Goal: Task Accomplishment & Management: Use online tool/utility

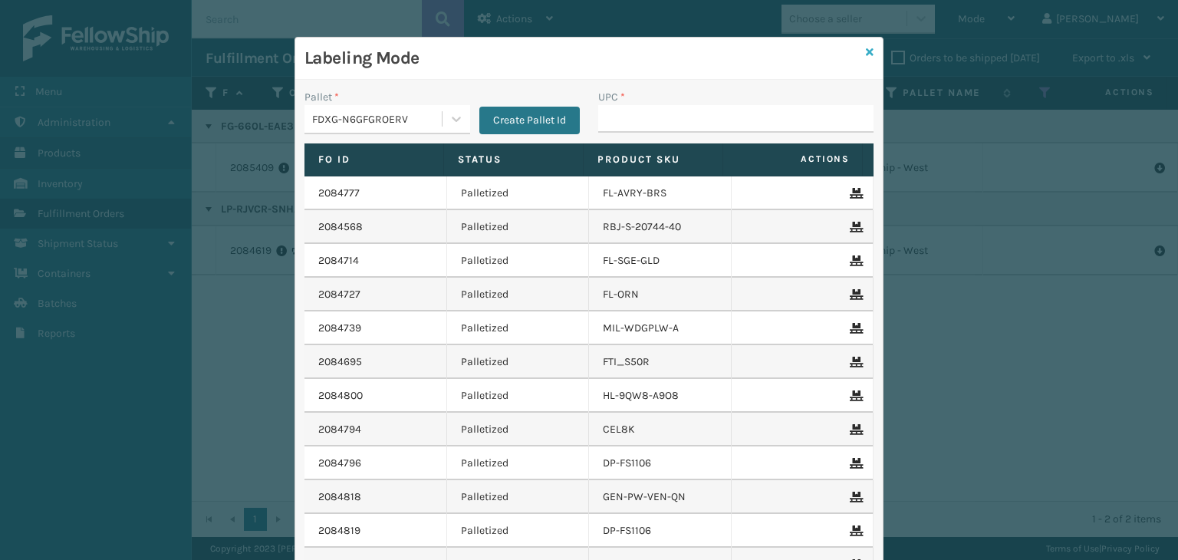
click at [866, 51] on icon at bounding box center [870, 52] width 8 height 11
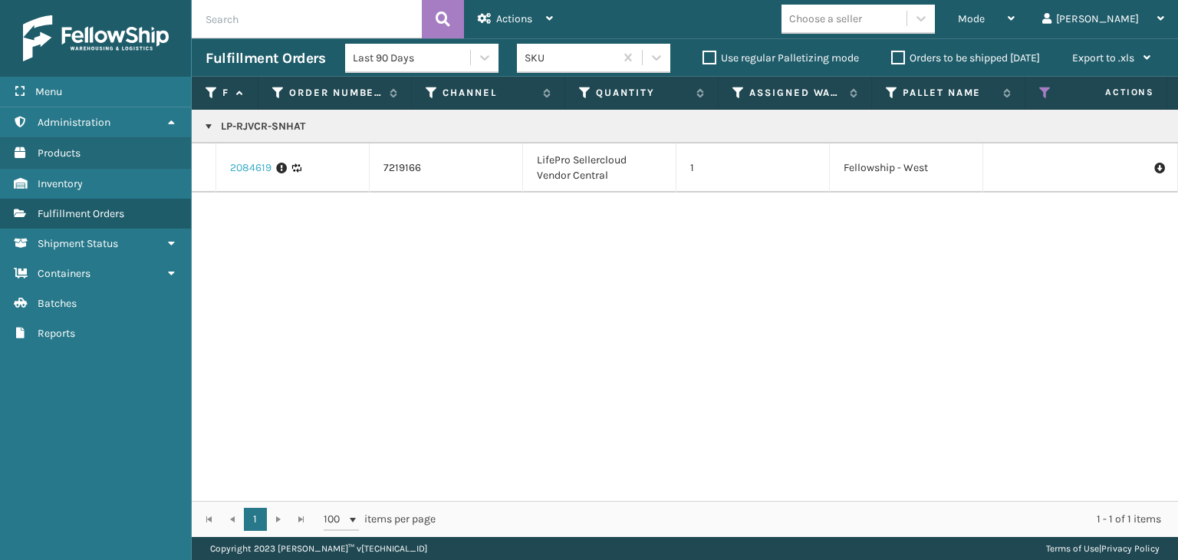
click at [247, 173] on link "2084619" at bounding box center [250, 167] width 41 height 15
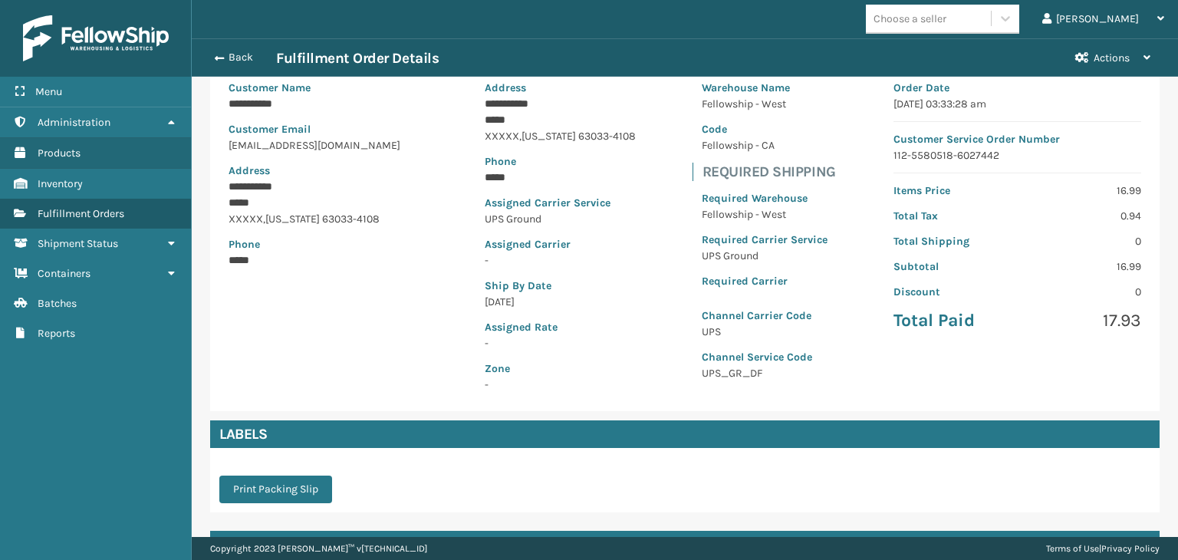
scroll to position [230, 0]
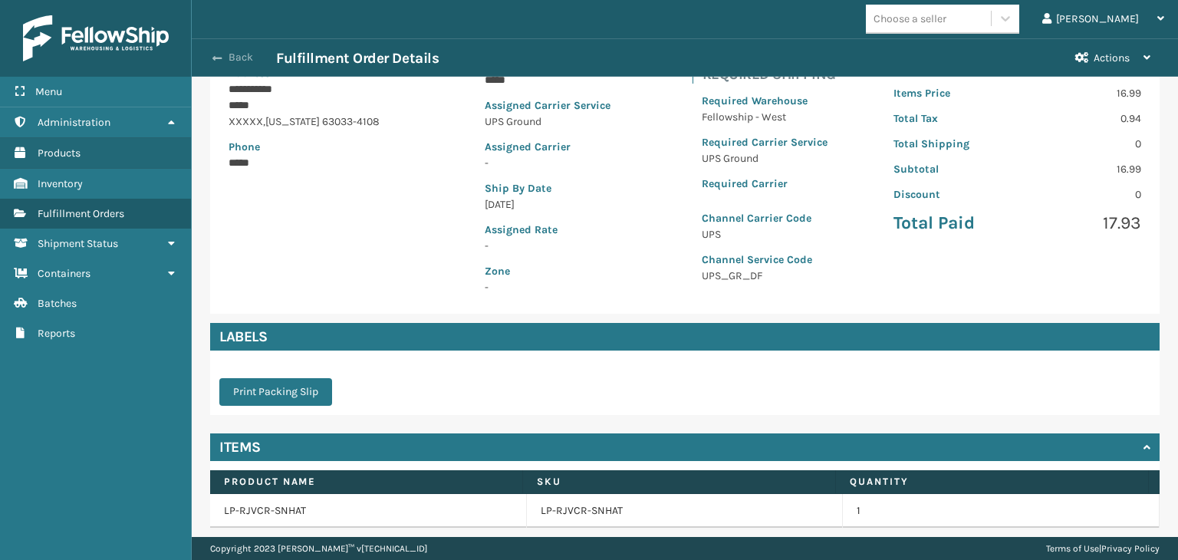
click at [249, 54] on button "Back" at bounding box center [241, 58] width 71 height 14
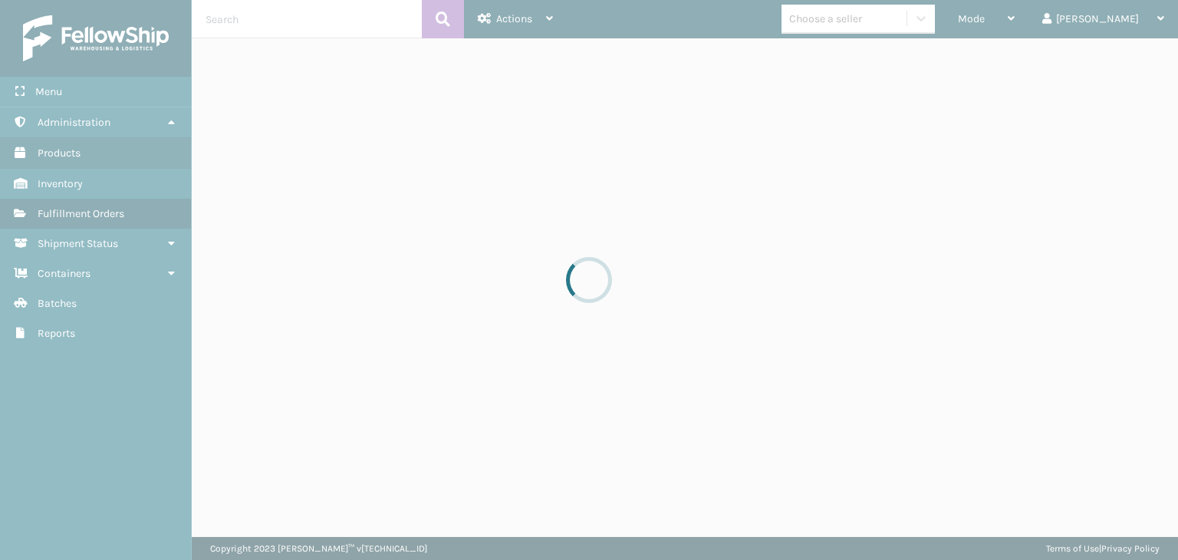
click at [1059, 13] on div at bounding box center [589, 280] width 1178 height 560
click at [1058, 16] on div at bounding box center [589, 280] width 1178 height 560
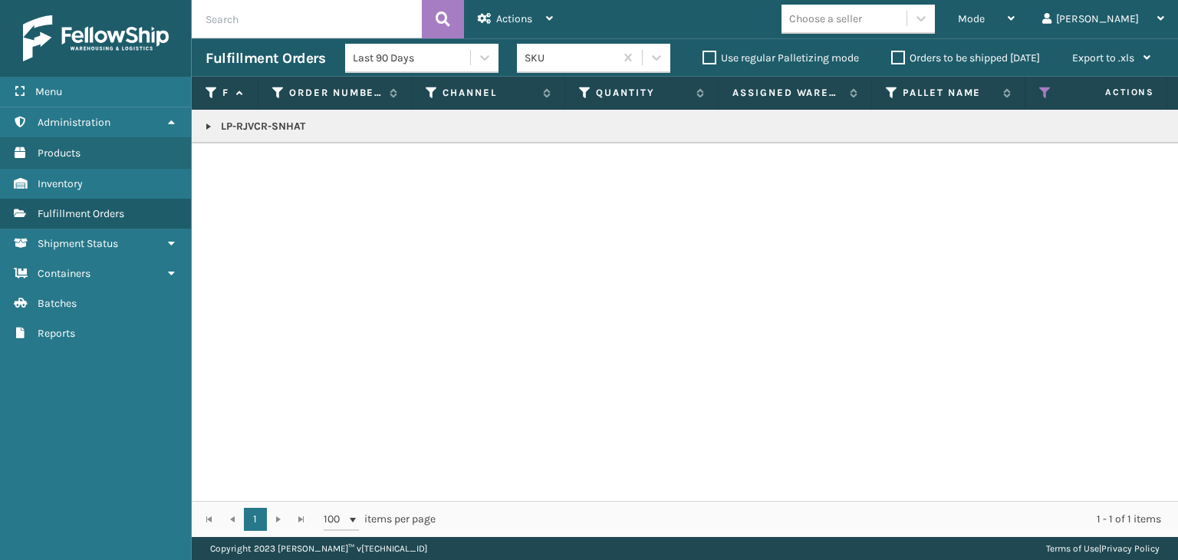
click at [1015, 17] on div "Mode" at bounding box center [986, 19] width 57 height 38
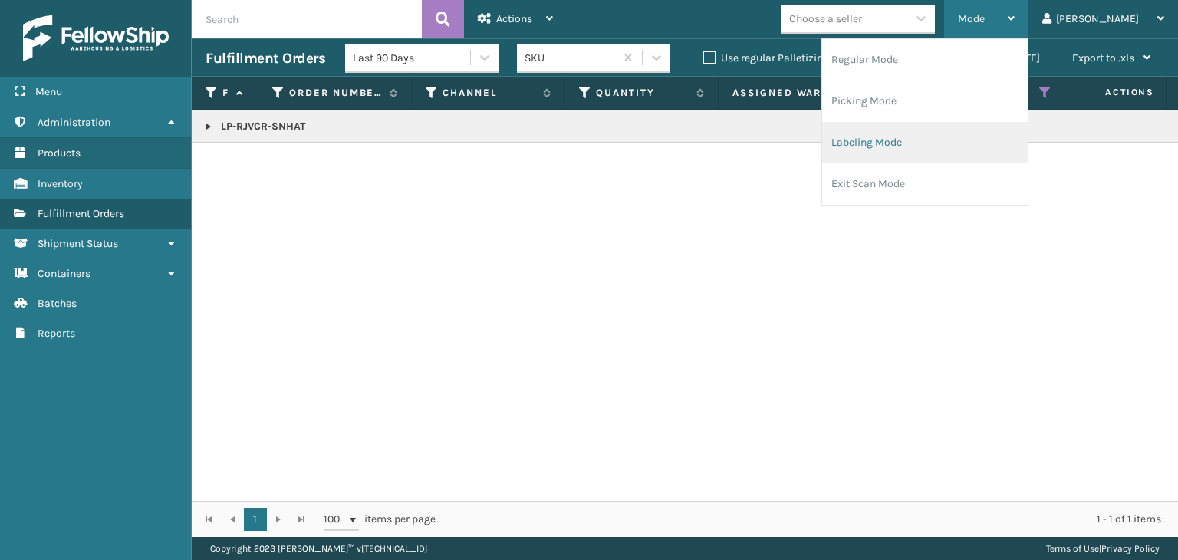
click at [997, 131] on li "Labeling Mode" at bounding box center [925, 142] width 206 height 41
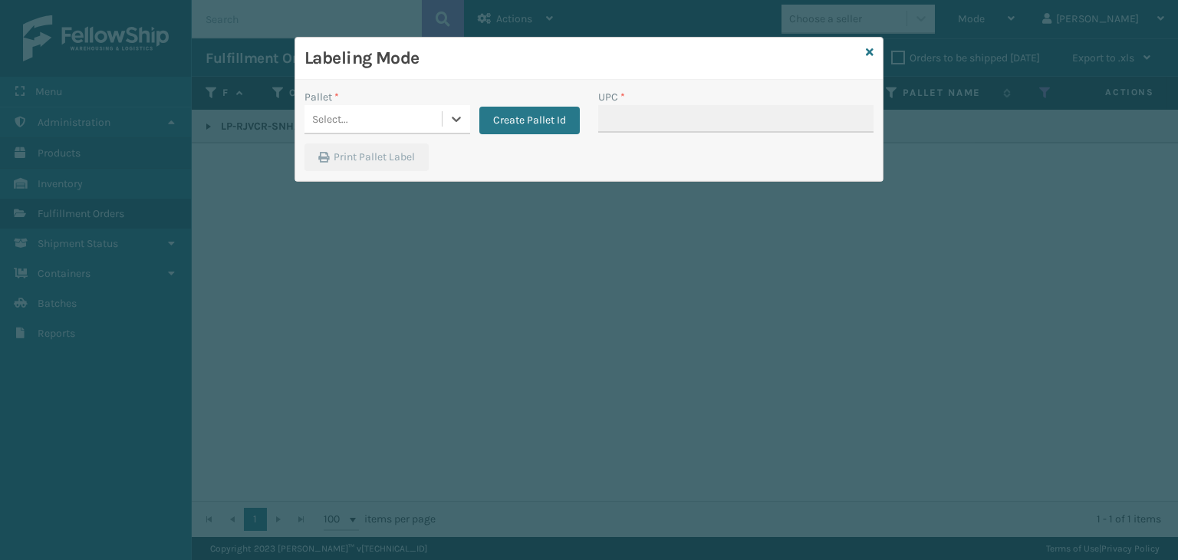
drag, startPoint x: 377, startPoint y: 119, endPoint x: 387, endPoint y: 191, distance: 72.8
click at [379, 125] on div "Select..." at bounding box center [373, 119] width 137 height 25
click at [872, 48] on icon at bounding box center [870, 52] width 8 height 11
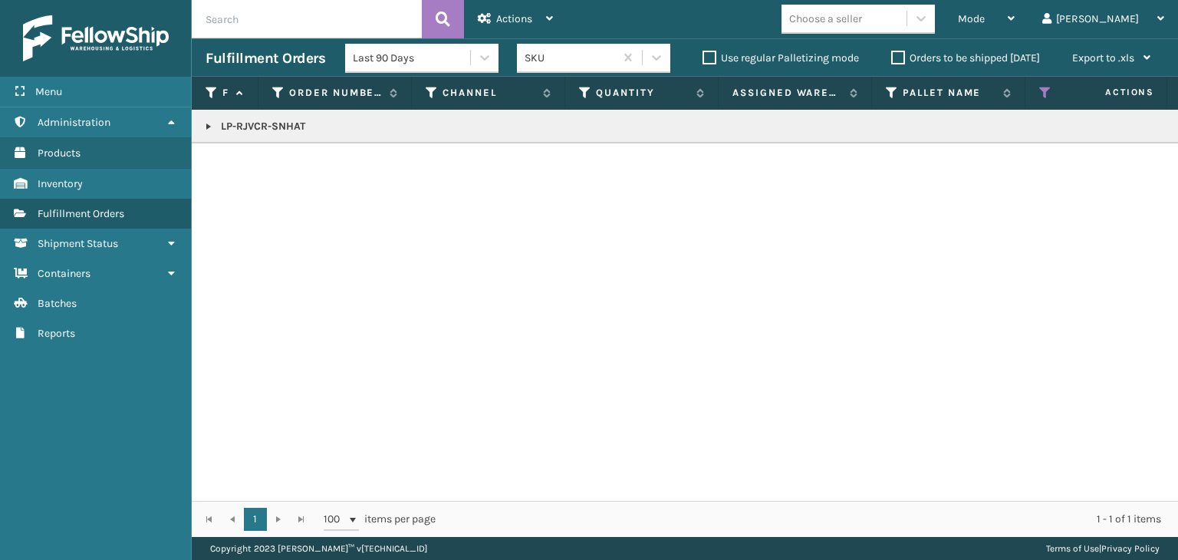
click at [211, 127] on link at bounding box center [209, 126] width 12 height 12
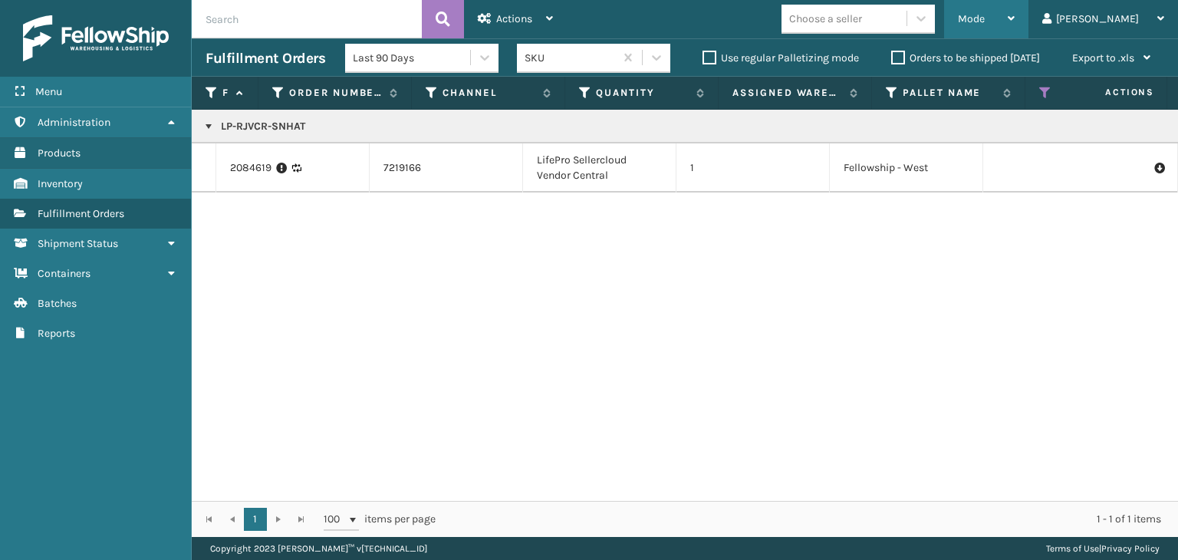
click at [985, 25] on span "Mode" at bounding box center [971, 18] width 27 height 13
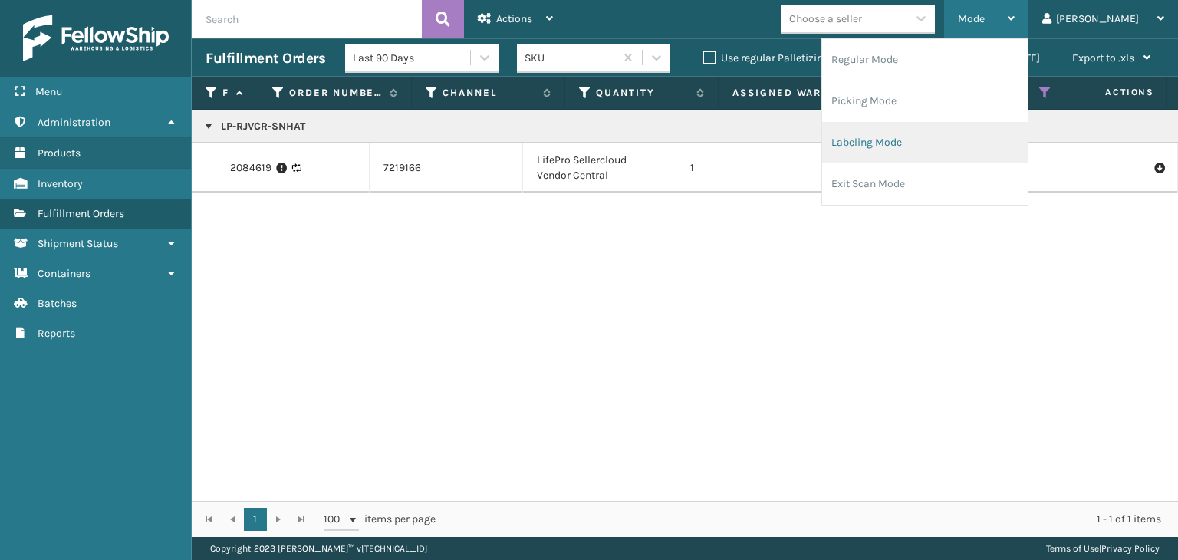
click at [923, 147] on li "Labeling Mode" at bounding box center [925, 142] width 206 height 41
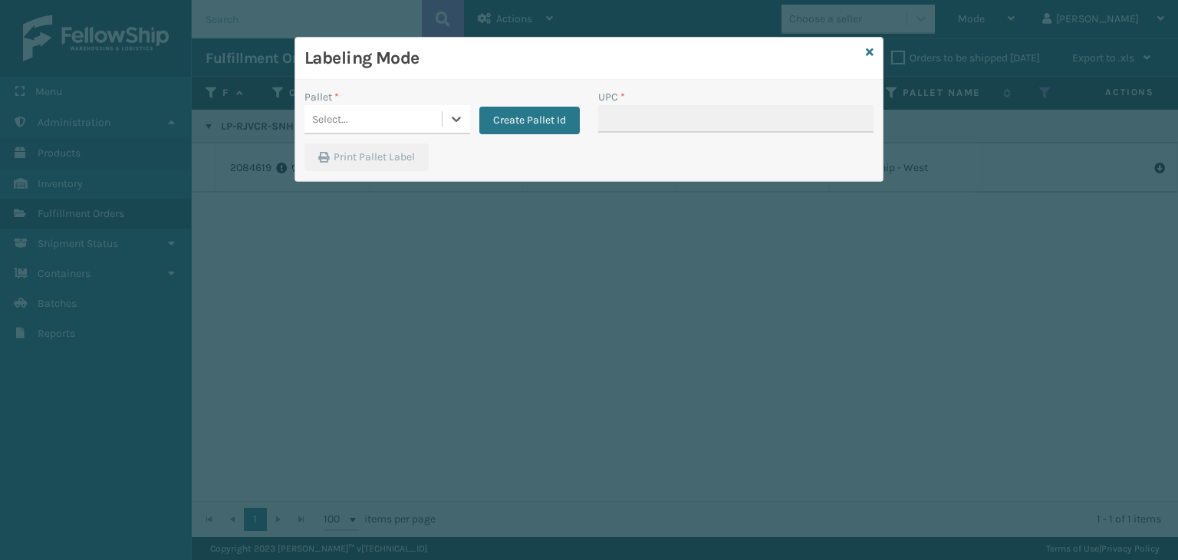
click at [358, 124] on div "Select..." at bounding box center [373, 119] width 137 height 25
click at [544, 126] on button "Create Pallet Id" at bounding box center [529, 121] width 101 height 28
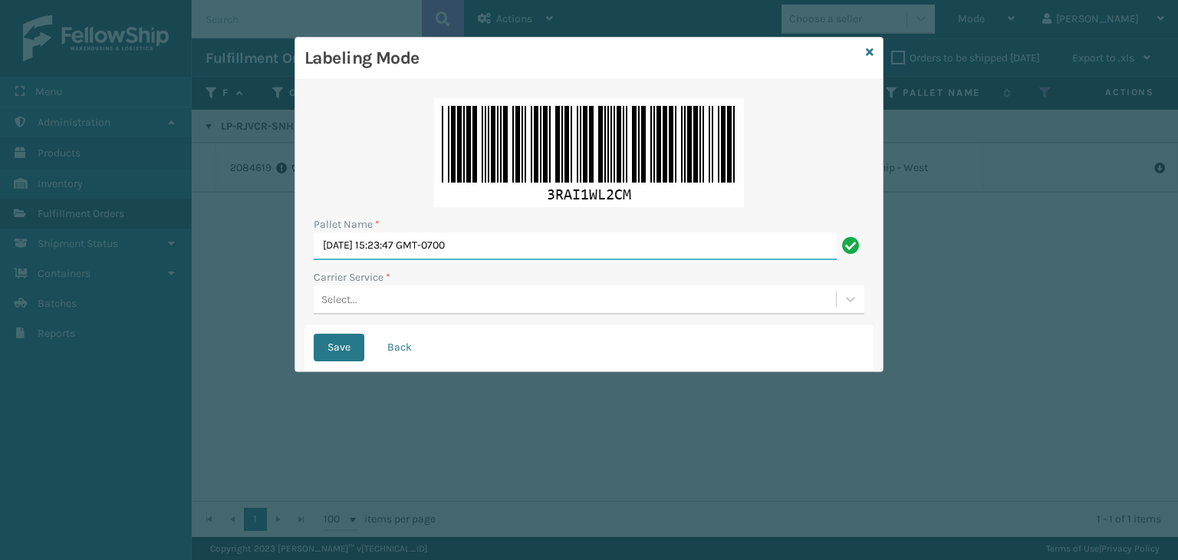
drag, startPoint x: 526, startPoint y: 251, endPoint x: 0, endPoint y: 361, distance: 537.0
click at [0, 361] on div "Labeling Mode Pallet Name * [DATE] 15:23:47 GMT-0700 Carrier Service * Select..…" at bounding box center [589, 280] width 1178 height 560
paste input "UPSP001752791"
type input "UPSP001752791"
click at [409, 295] on div "Select..." at bounding box center [575, 299] width 522 height 25
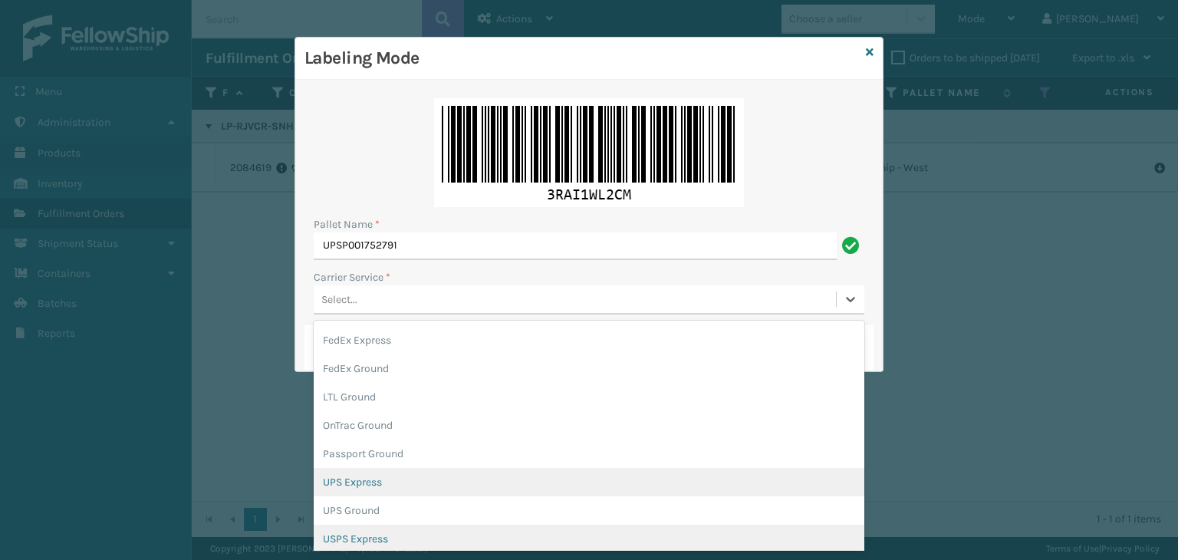
scroll to position [77, 0]
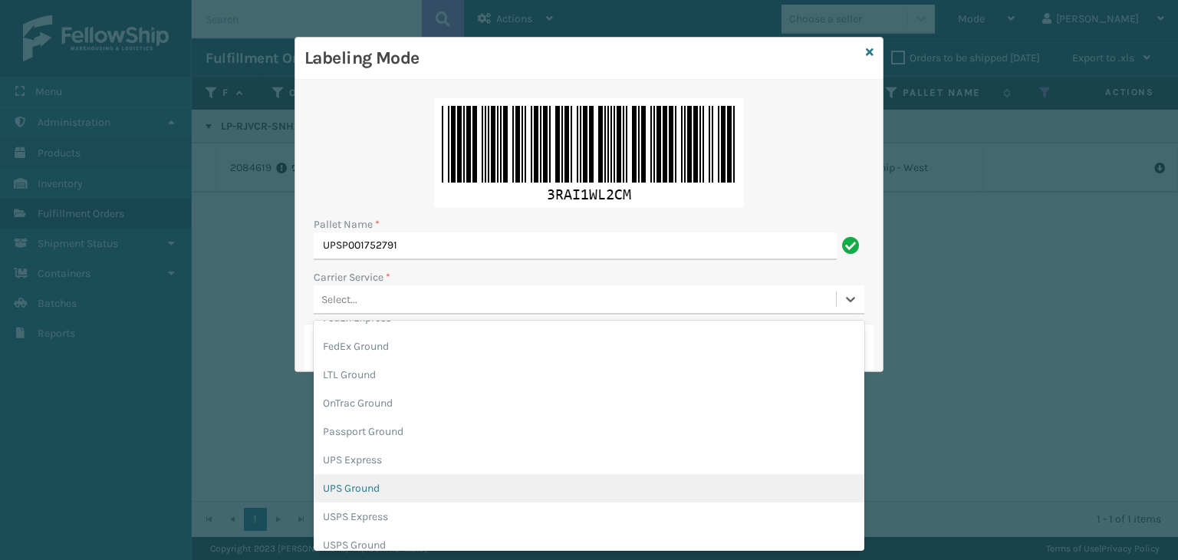
click at [389, 493] on div "UPS Ground" at bounding box center [589, 488] width 551 height 28
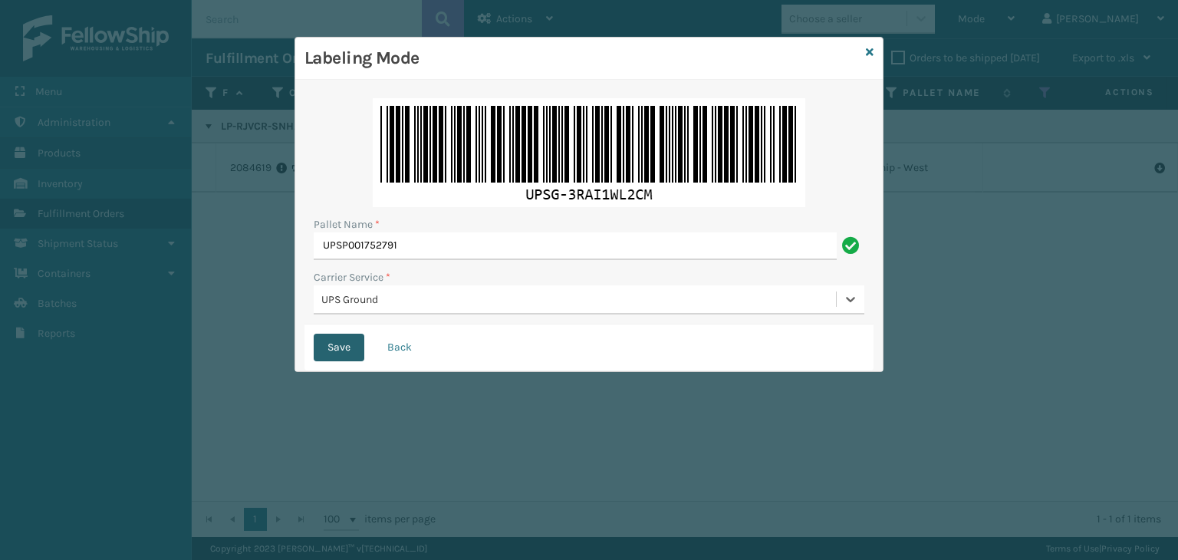
click at [336, 345] on button "Save" at bounding box center [339, 348] width 51 height 28
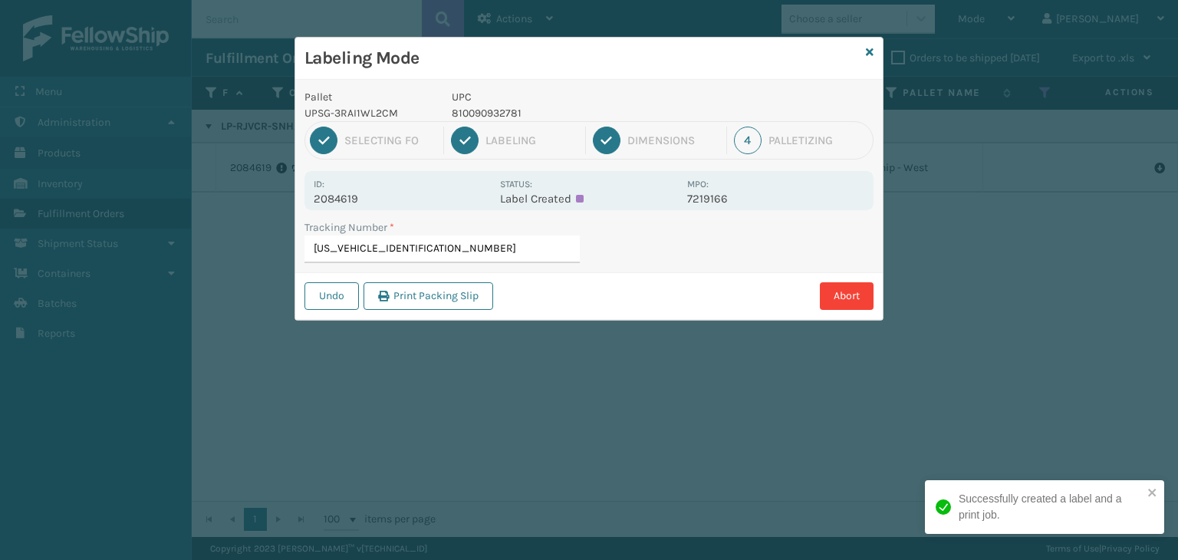
type input "1ZXH04530384873421"
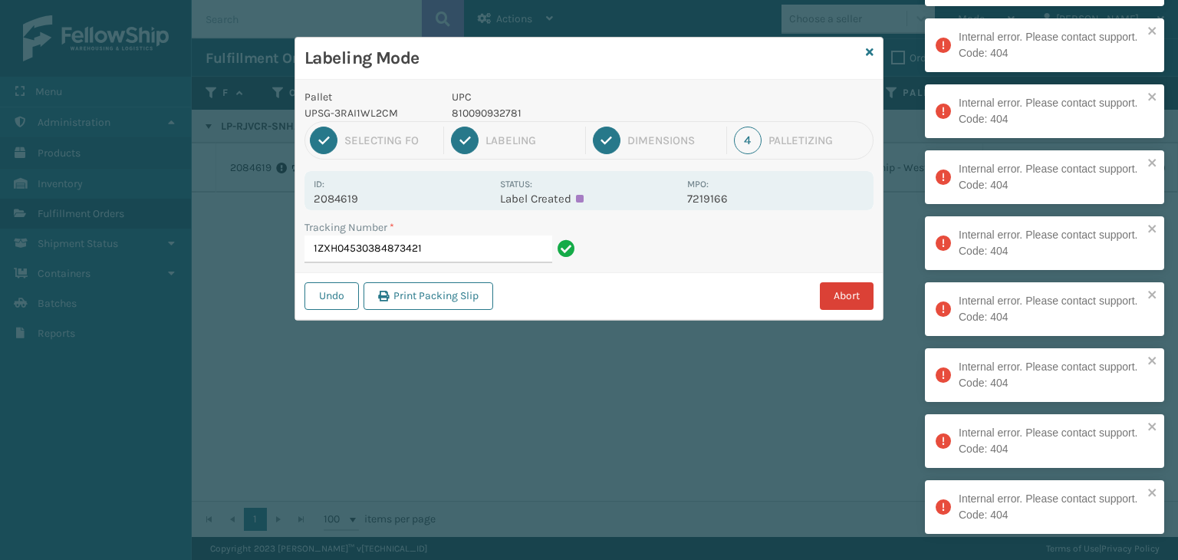
click at [852, 301] on button "Abort" at bounding box center [847, 296] width 54 height 28
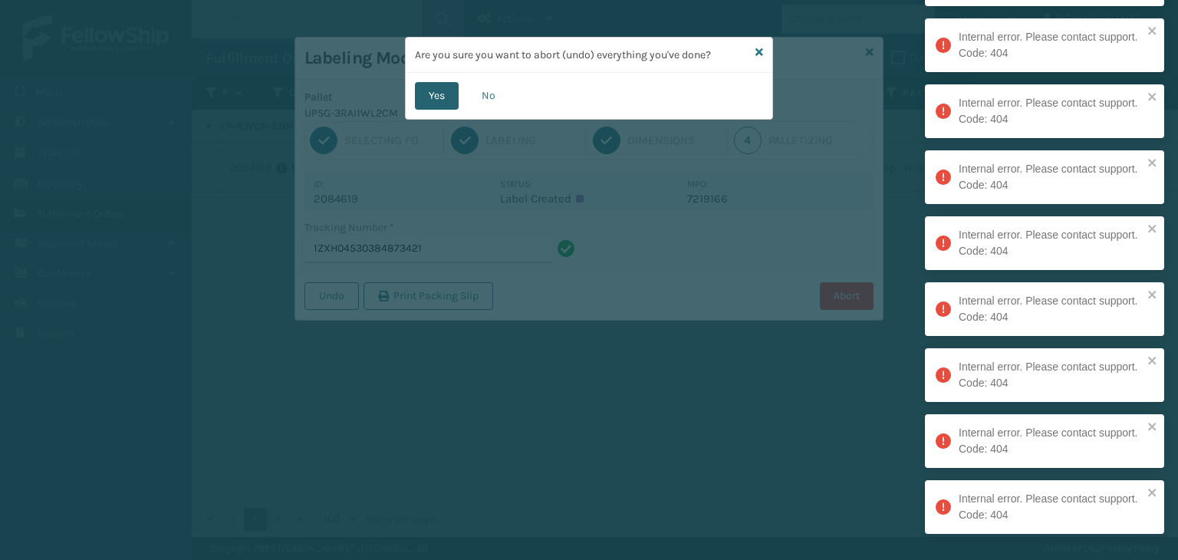
click at [431, 96] on button "Yes" at bounding box center [437, 96] width 44 height 28
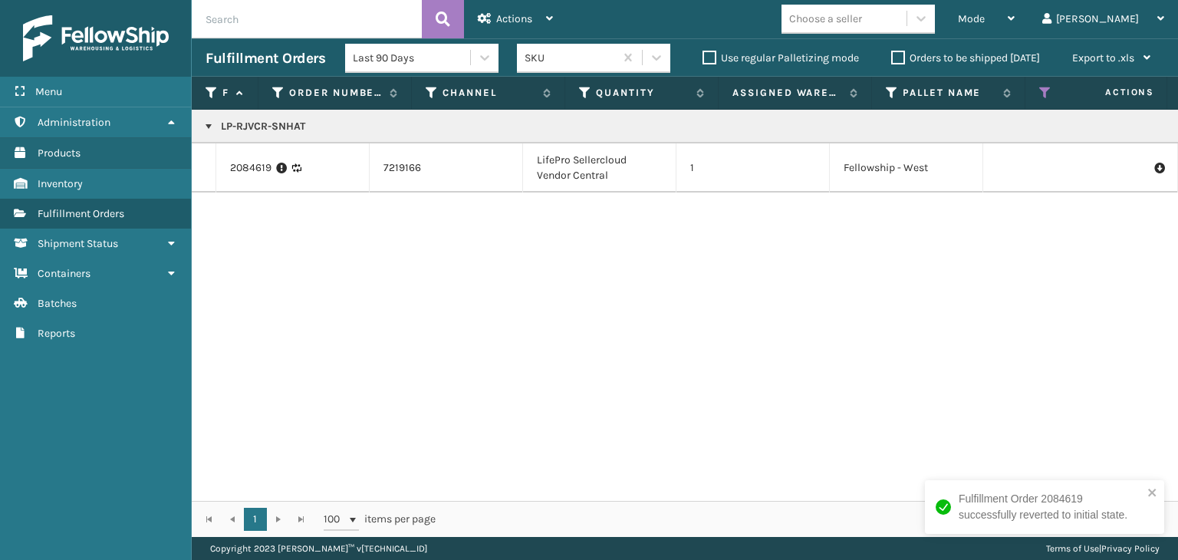
click at [985, 22] on span "Mode" at bounding box center [971, 18] width 27 height 13
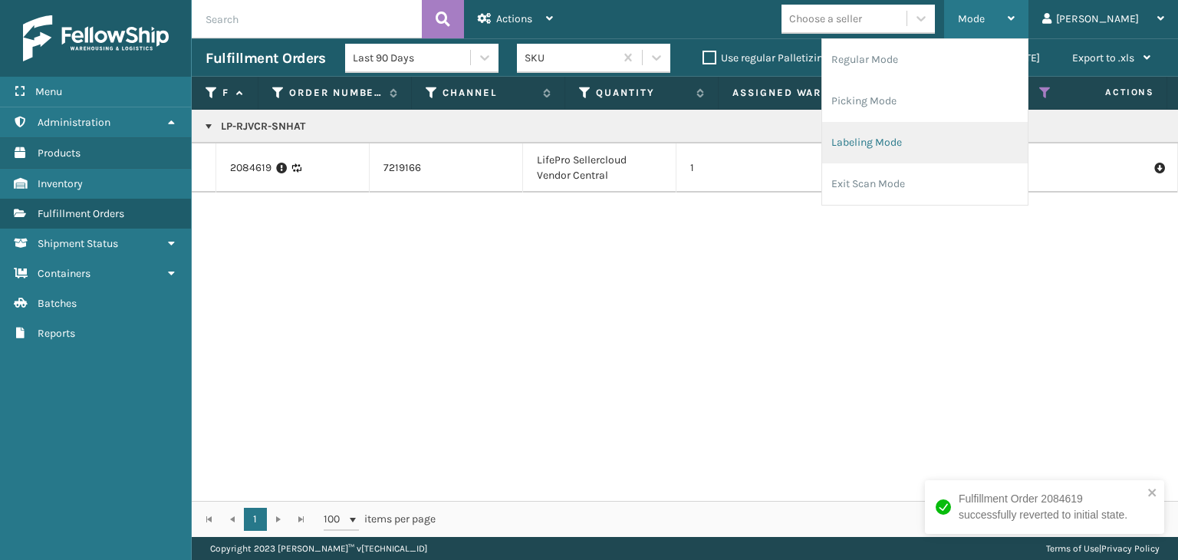
click at [973, 127] on li "Labeling Mode" at bounding box center [925, 142] width 206 height 41
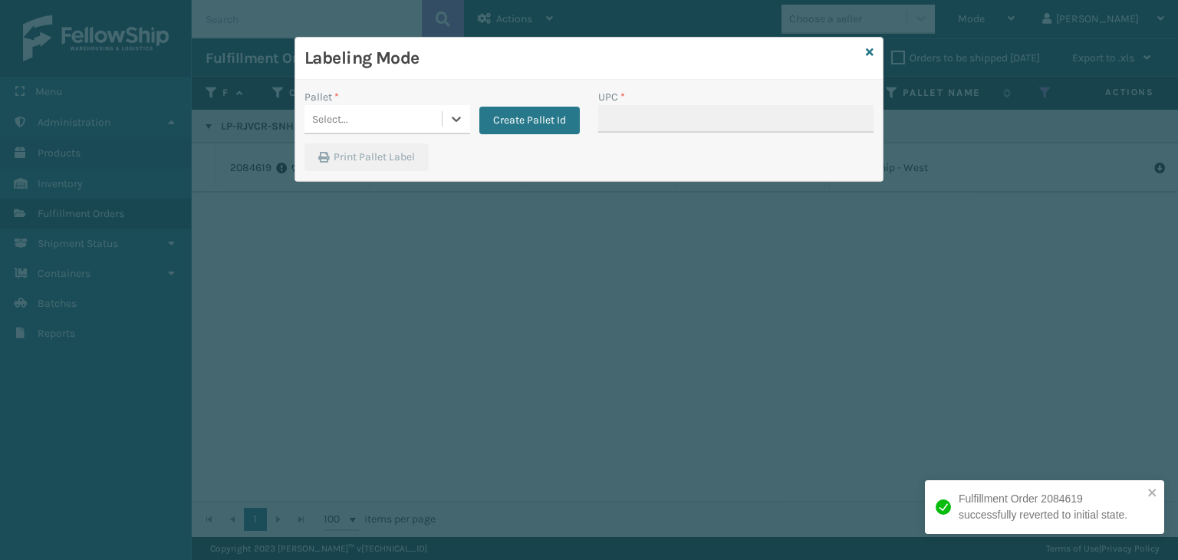
click at [439, 117] on div "Select..." at bounding box center [373, 119] width 137 height 25
click at [868, 54] on icon at bounding box center [870, 52] width 8 height 11
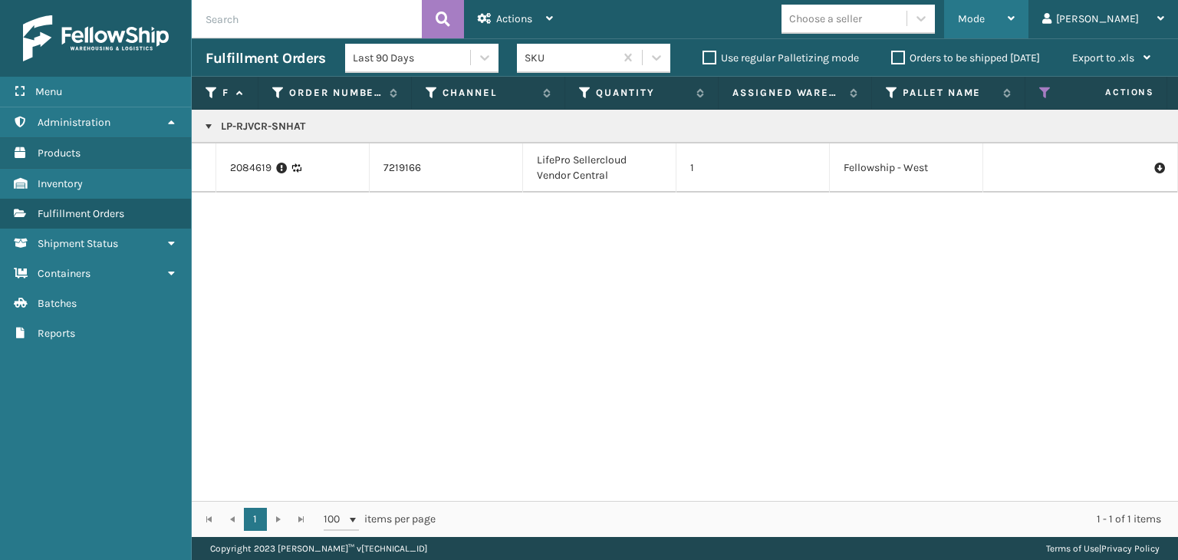
click at [985, 15] on span "Mode" at bounding box center [971, 18] width 27 height 13
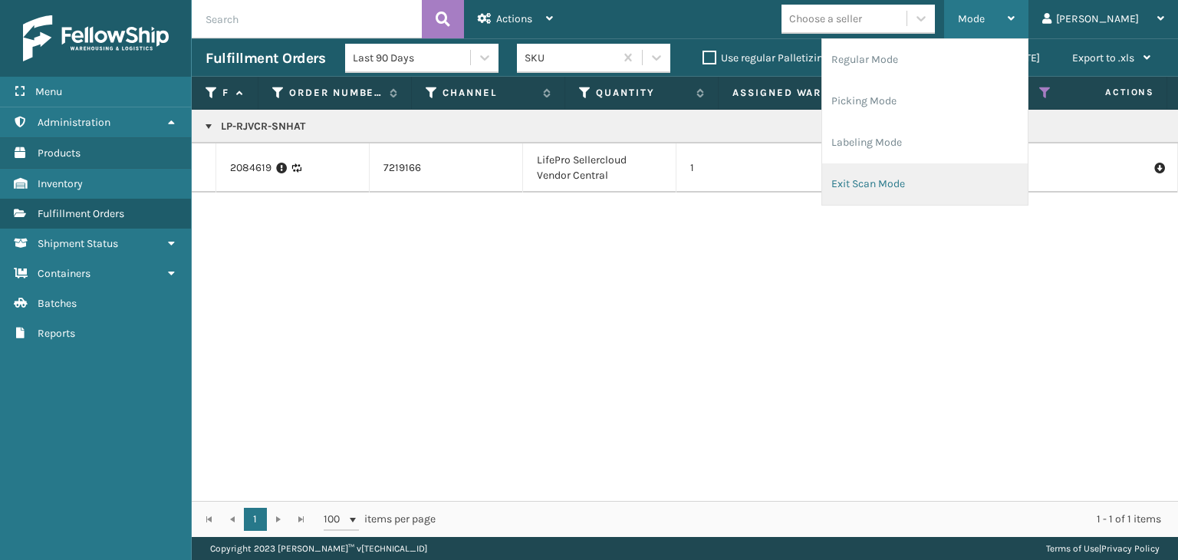
click at [998, 178] on li "Exit Scan Mode" at bounding box center [925, 183] width 206 height 41
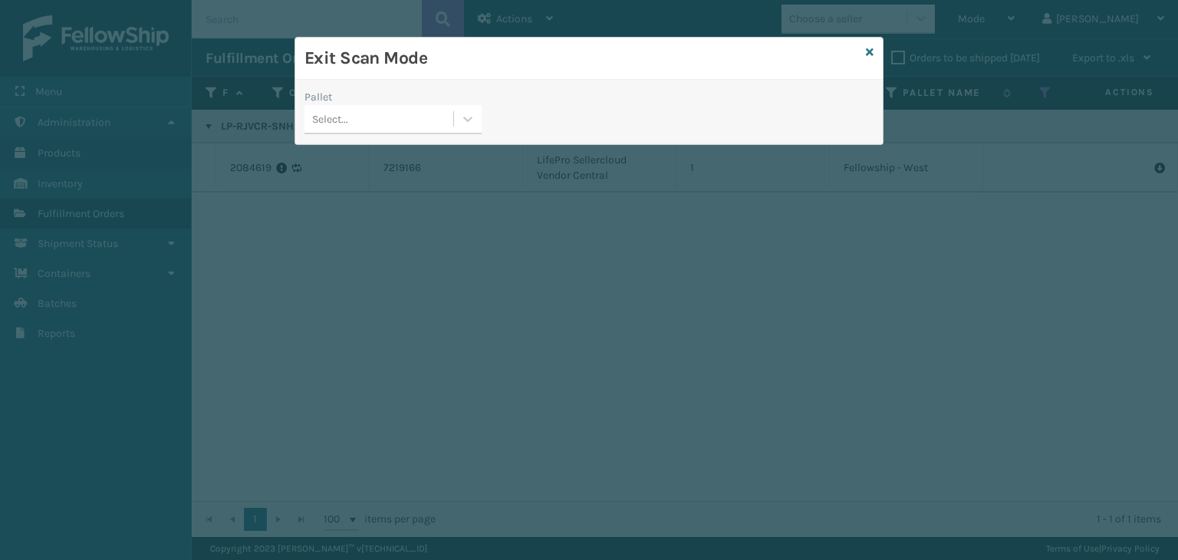
click at [404, 120] on div "Select..." at bounding box center [379, 119] width 149 height 25
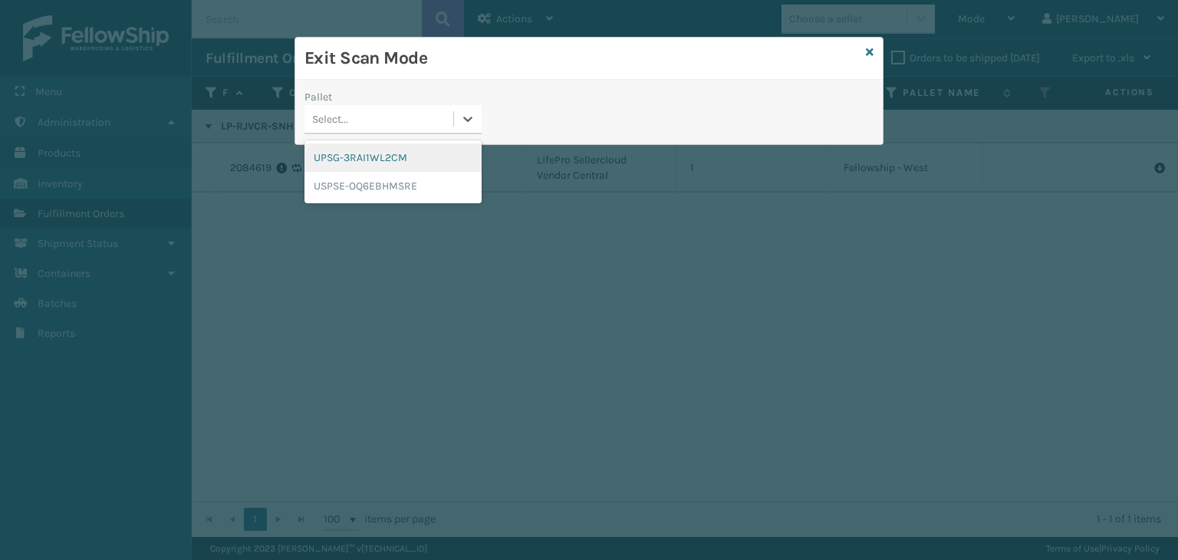
click at [402, 160] on div "UPSG-3RAI1WL2CM" at bounding box center [393, 157] width 177 height 28
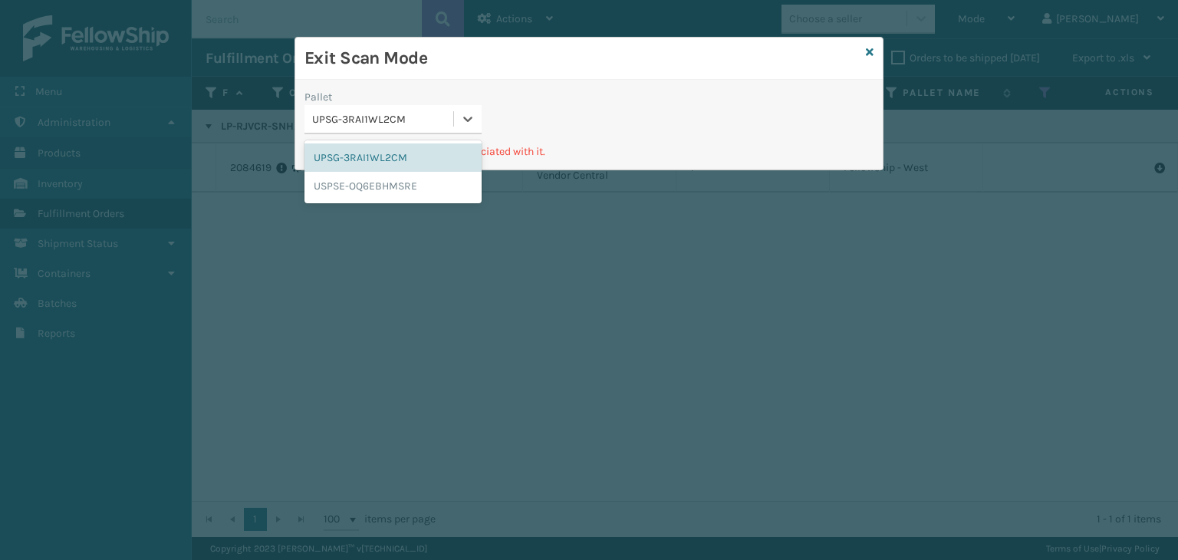
click at [441, 117] on div "UPSG-3RAI1WL2CM" at bounding box center [383, 119] width 143 height 16
click at [413, 189] on div "USPSE-OQ6EBHMSRE" at bounding box center [393, 186] width 177 height 28
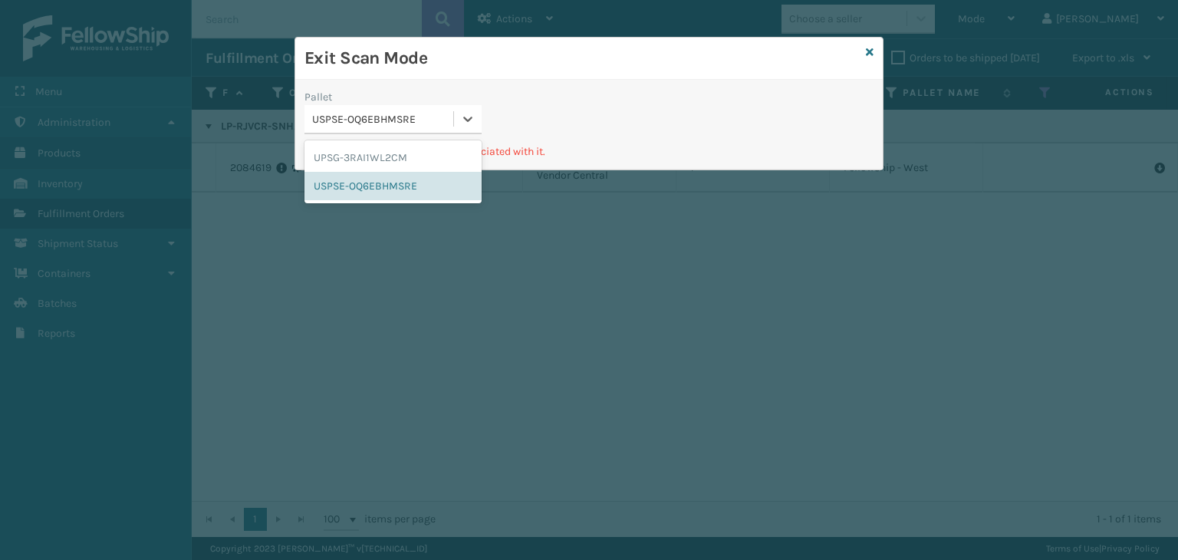
click at [405, 133] on div "USPSE-OQ6EBHMSRE" at bounding box center [393, 119] width 177 height 29
drag, startPoint x: 411, startPoint y: 150, endPoint x: 427, endPoint y: 140, distance: 18.6
click at [411, 149] on div "UPSG-3RAI1WL2CM" at bounding box center [393, 157] width 177 height 28
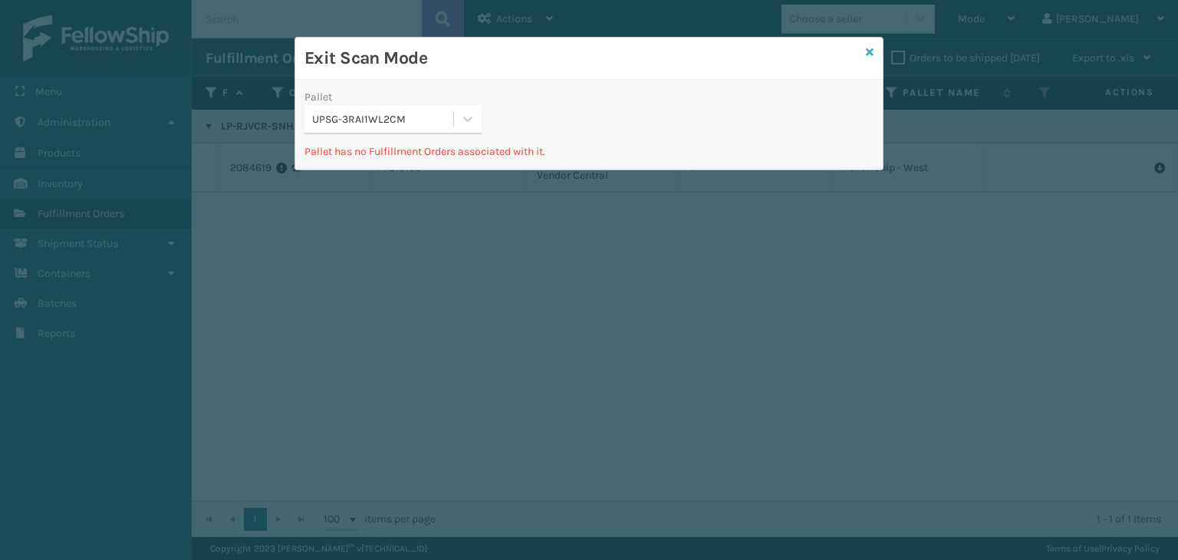
click at [865, 49] on div "Exit Scan Mode" at bounding box center [589, 59] width 588 height 42
drag, startPoint x: 838, startPoint y: 35, endPoint x: 870, endPoint y: 35, distance: 32.2
drag, startPoint x: 870, startPoint y: 35, endPoint x: 852, endPoint y: 48, distance: 21.9
click at [852, 48] on h3 "Exit Scan Mode" at bounding box center [582, 58] width 555 height 23
click at [868, 48] on icon at bounding box center [870, 52] width 8 height 11
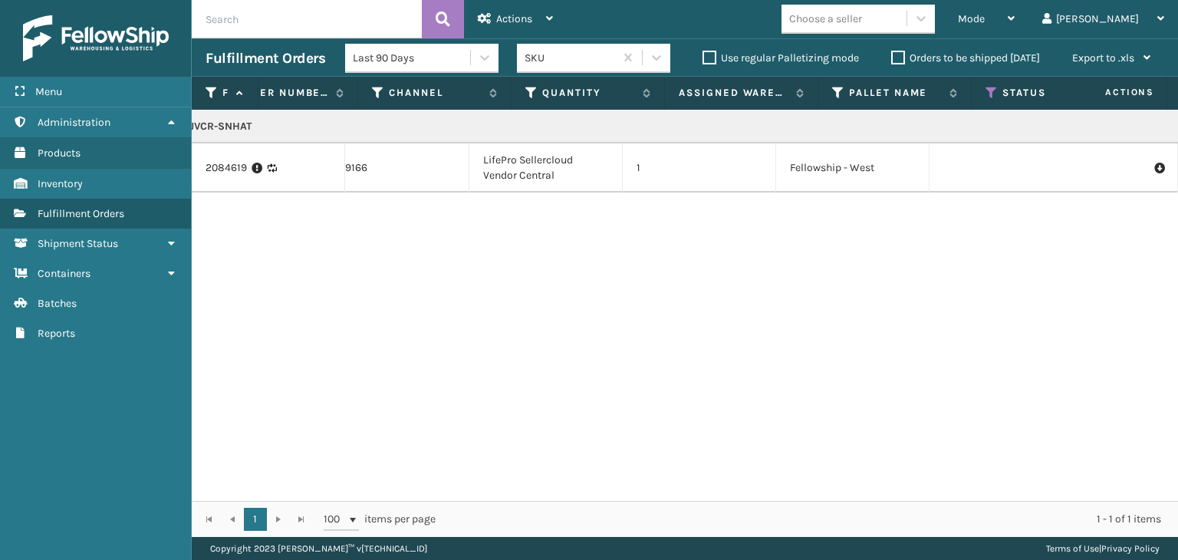
scroll to position [0, 0]
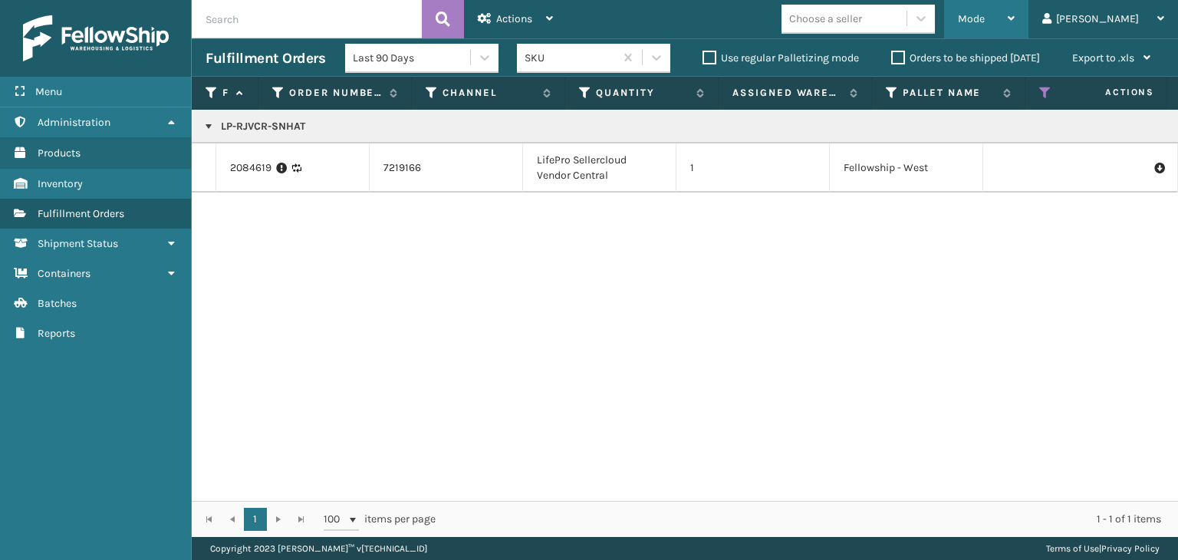
click at [1015, 26] on div "Mode" at bounding box center [986, 19] width 57 height 38
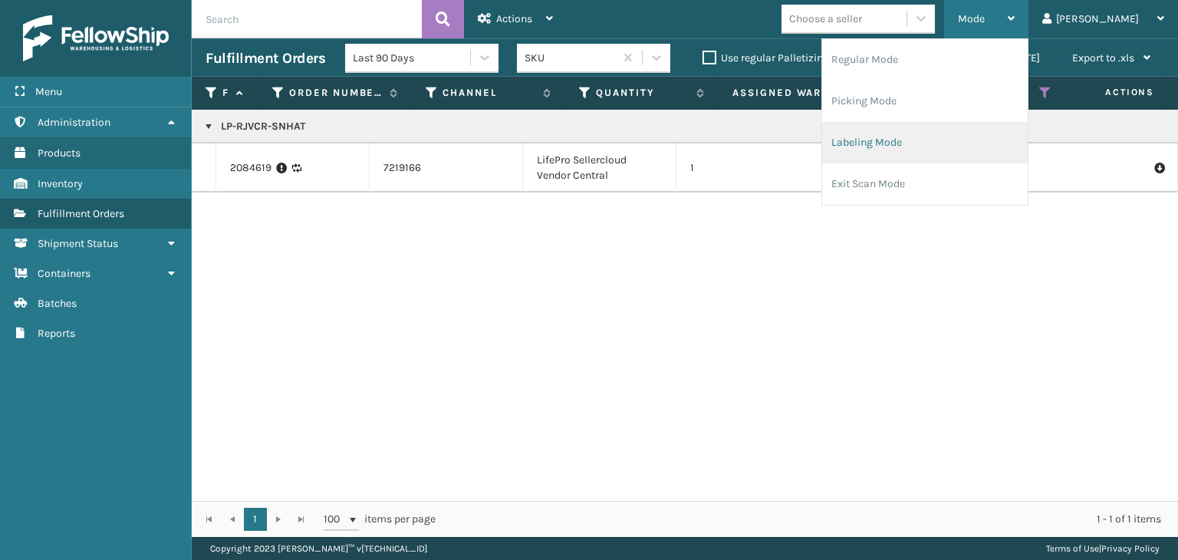
click at [961, 154] on li "Labeling Mode" at bounding box center [925, 142] width 206 height 41
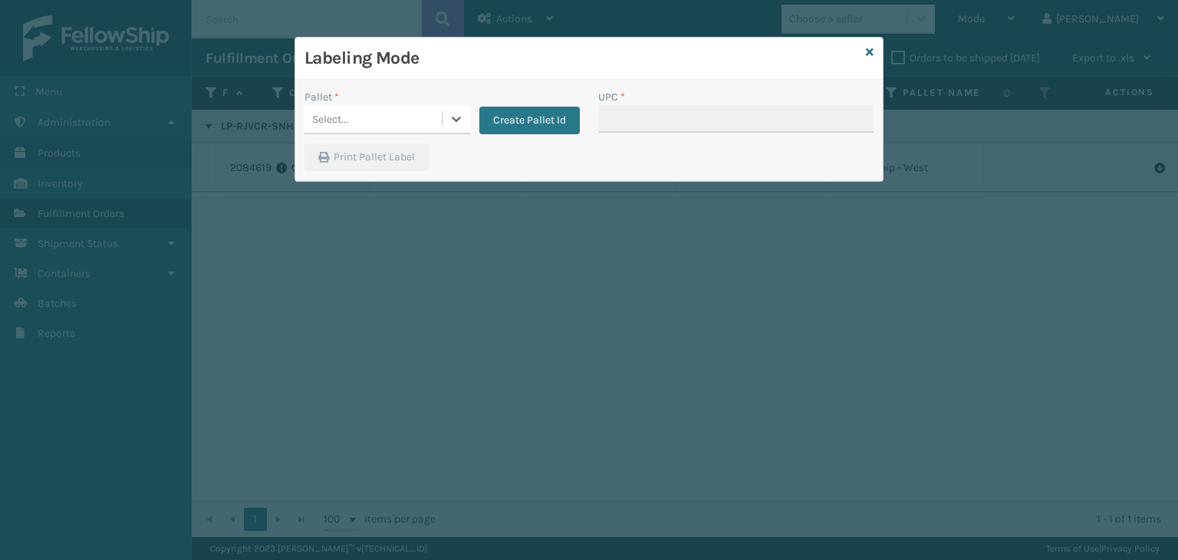
click at [379, 130] on div "Select..." at bounding box center [373, 119] width 137 height 25
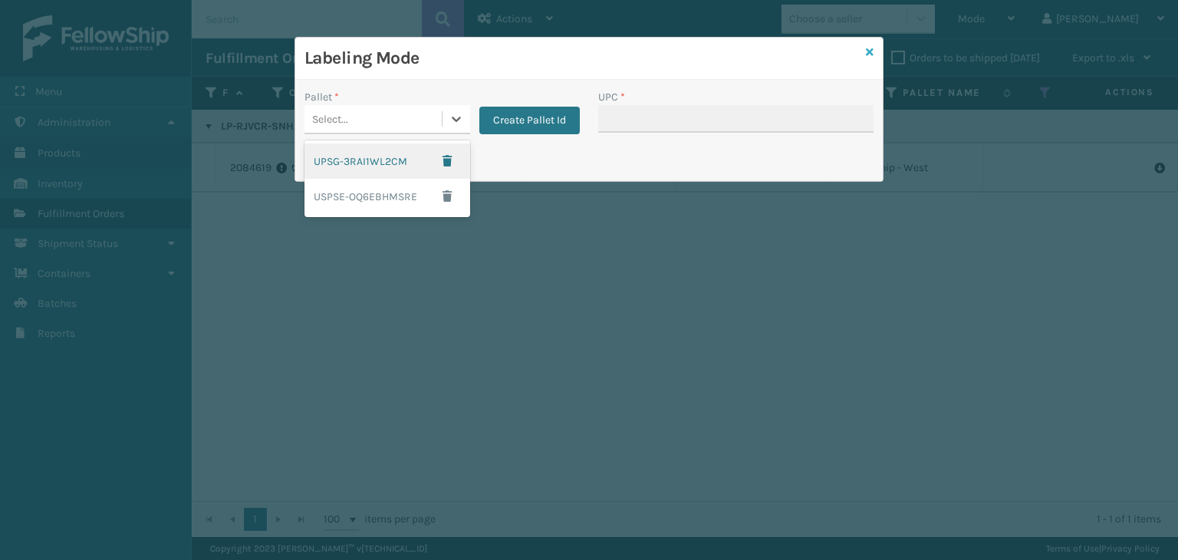
click at [869, 49] on icon at bounding box center [870, 52] width 8 height 11
